Goal: Find specific page/section: Find specific page/section

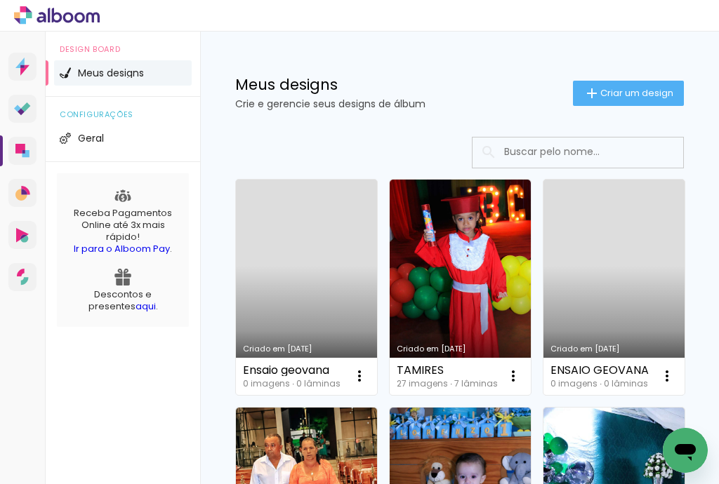
click at [447, 24] on div at bounding box center [359, 16] width 719 height 32
click at [444, 23] on div at bounding box center [359, 16] width 719 height 32
click at [440, 18] on div at bounding box center [359, 16] width 719 height 32
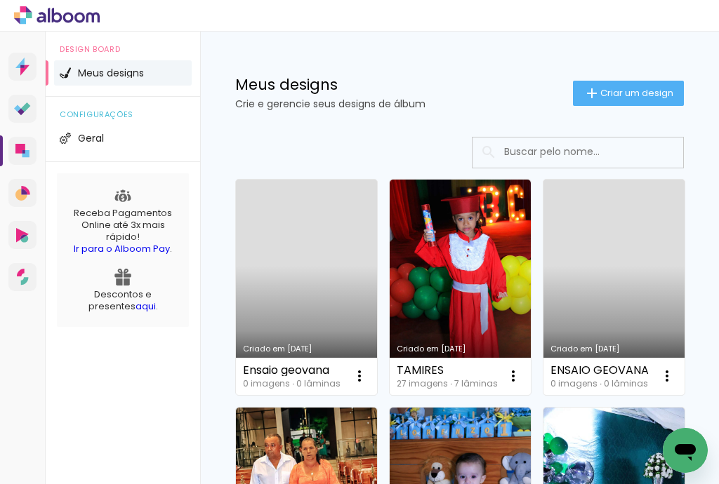
click at [434, 8] on div at bounding box center [359, 16] width 719 height 32
click at [439, 6] on div at bounding box center [359, 16] width 719 height 32
click at [441, 4] on div at bounding box center [359, 16] width 719 height 32
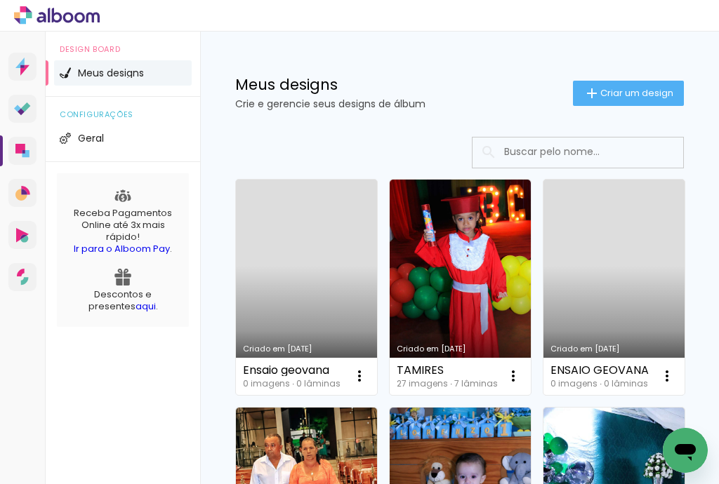
click at [441, 4] on div at bounding box center [359, 16] width 719 height 32
click at [441, 3] on div at bounding box center [359, 16] width 719 height 32
click at [445, 0] on div at bounding box center [359, 16] width 719 height 32
